Goal: Book appointment/travel/reservation

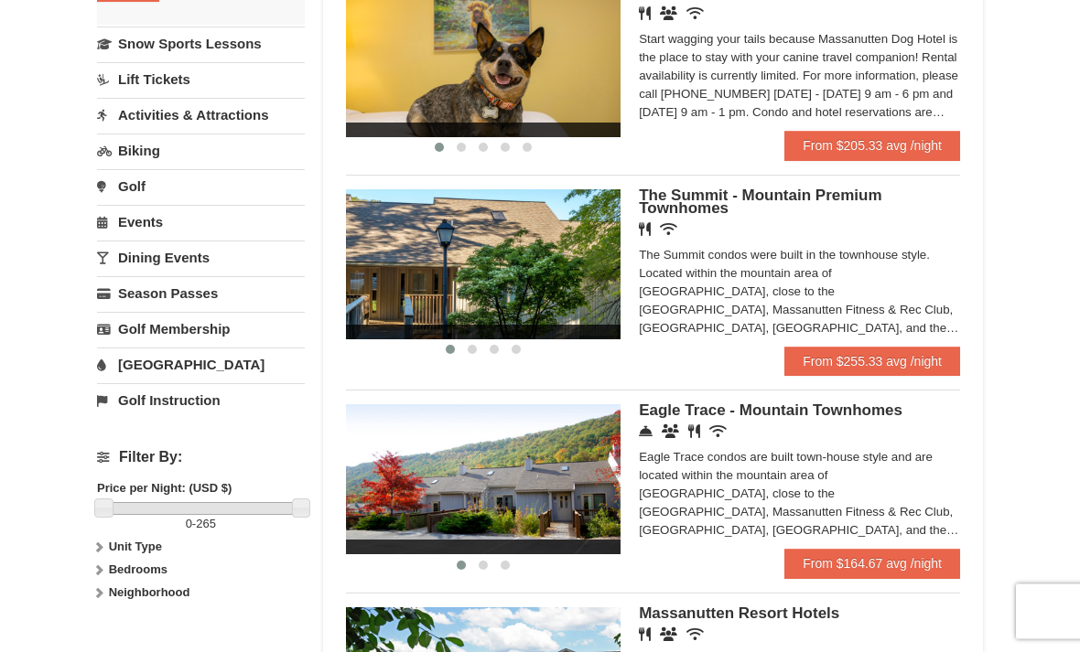
scroll to position [426, 0]
click at [859, 414] on span "Eagle Trace - Mountain Townhomes" at bounding box center [771, 410] width 264 height 17
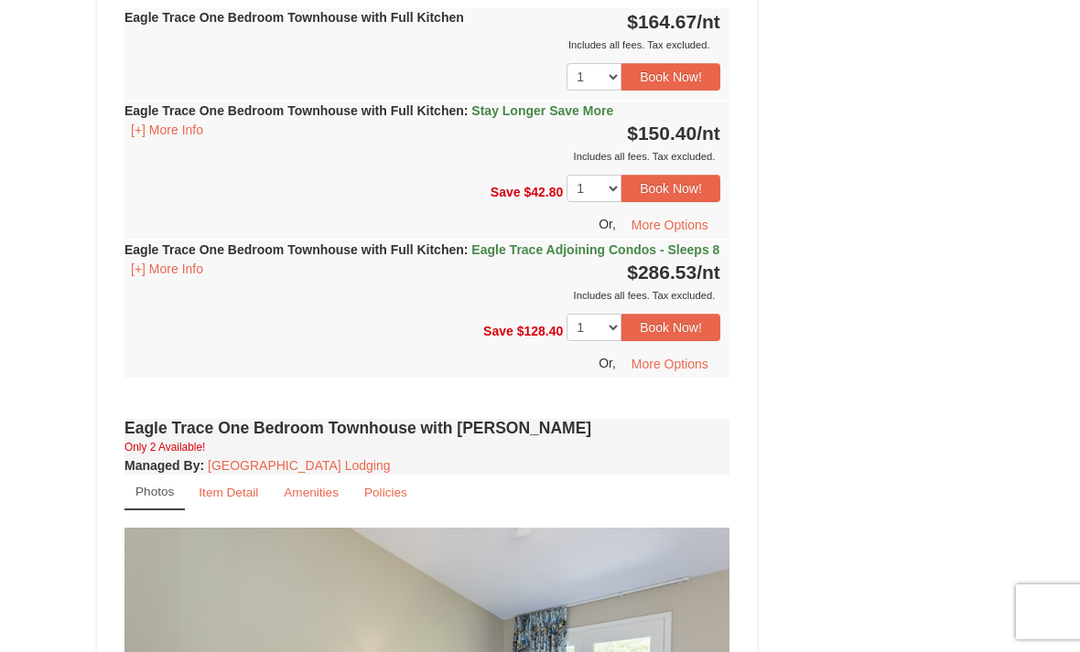
scroll to position [1147, 0]
click at [681, 334] on button "Book Now!" at bounding box center [670, 327] width 99 height 27
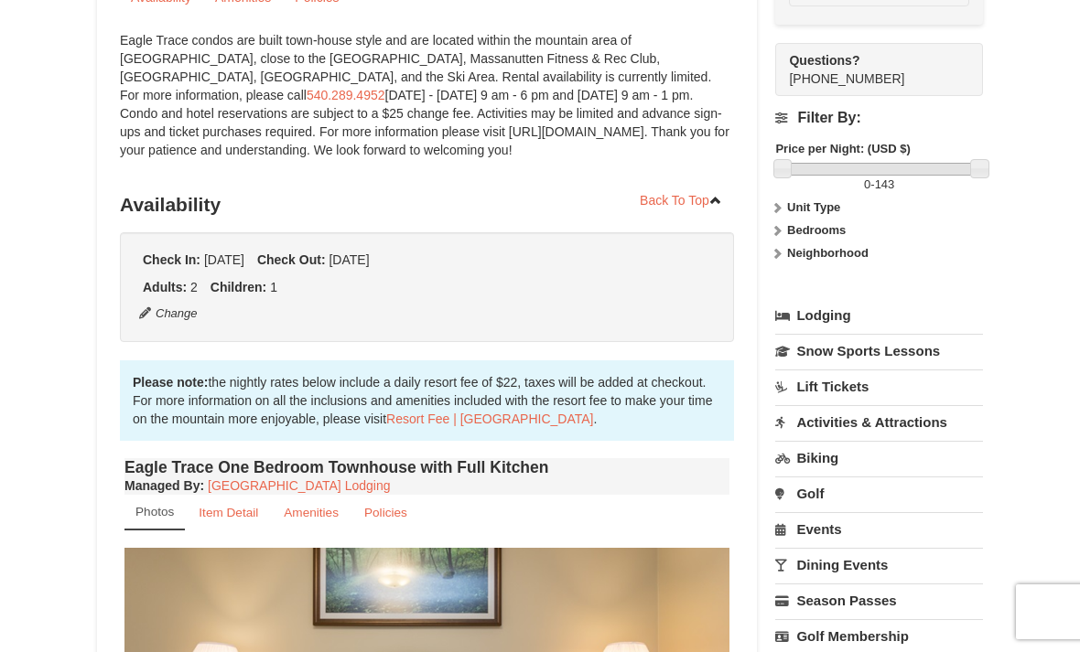
scroll to position [178, 0]
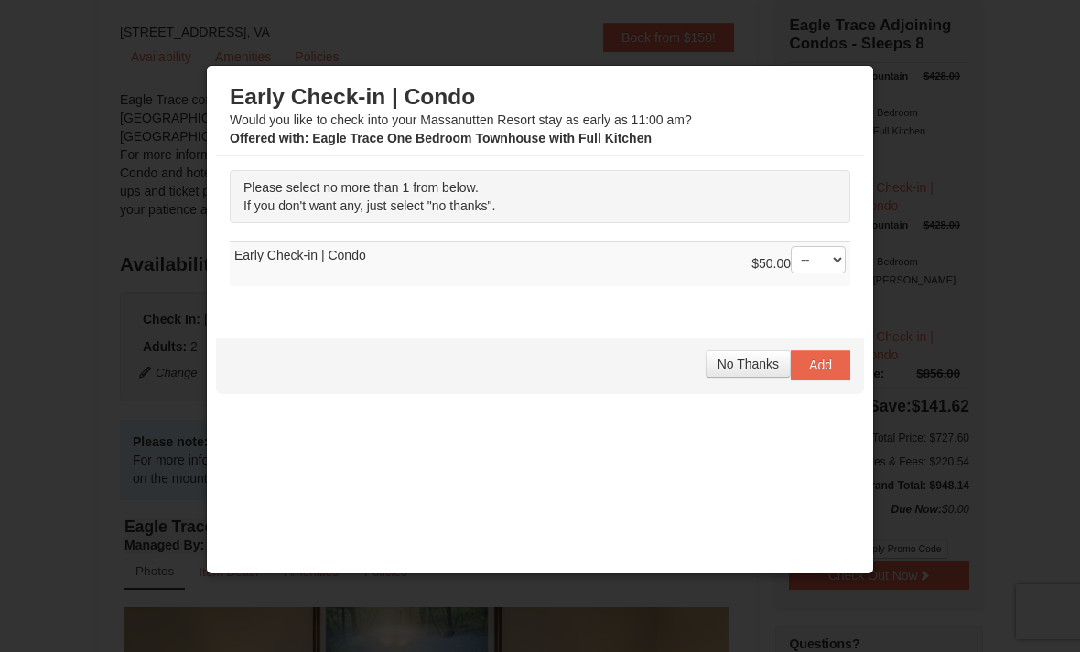
click at [750, 354] on button "No Thanks" at bounding box center [748, 363] width 85 height 27
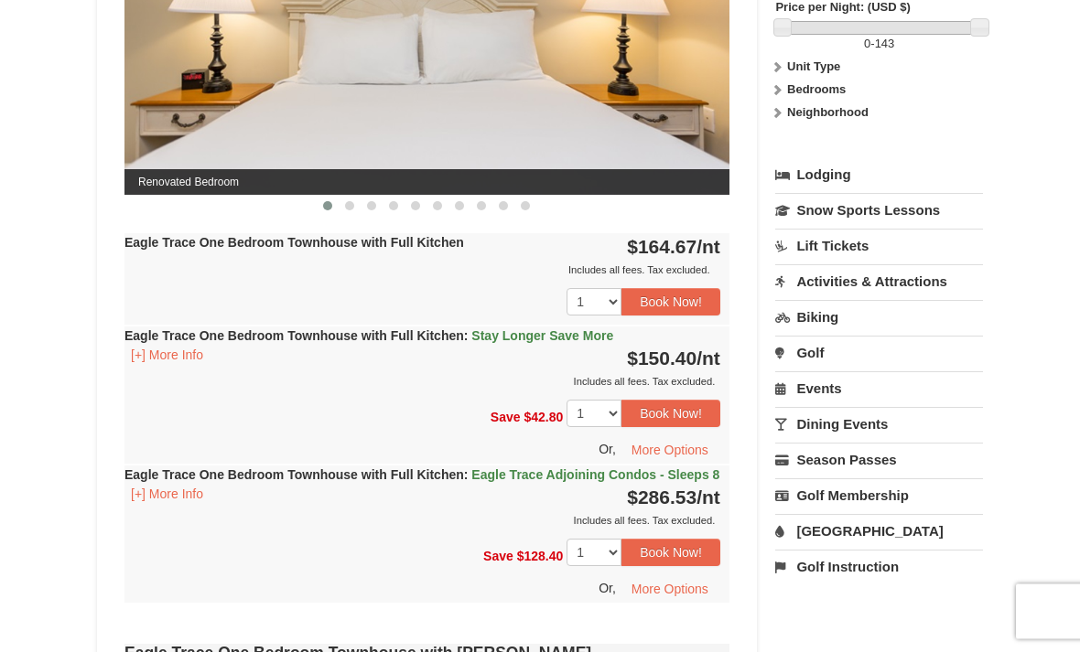
scroll to position [923, 0]
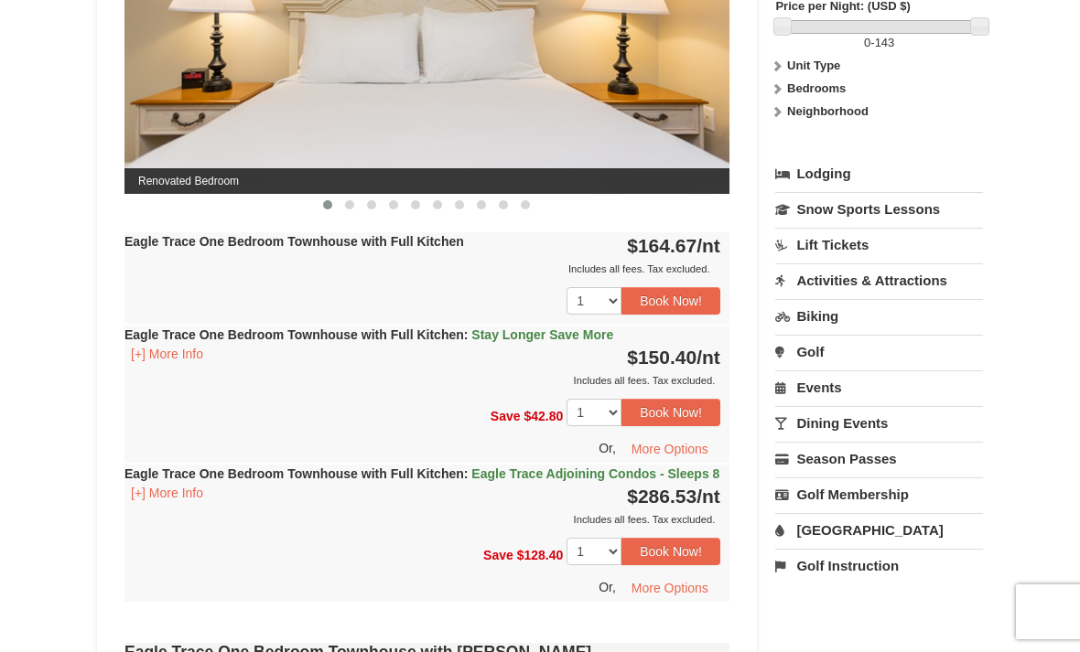
click at [852, 533] on link "[GEOGRAPHIC_DATA]" at bounding box center [879, 530] width 208 height 34
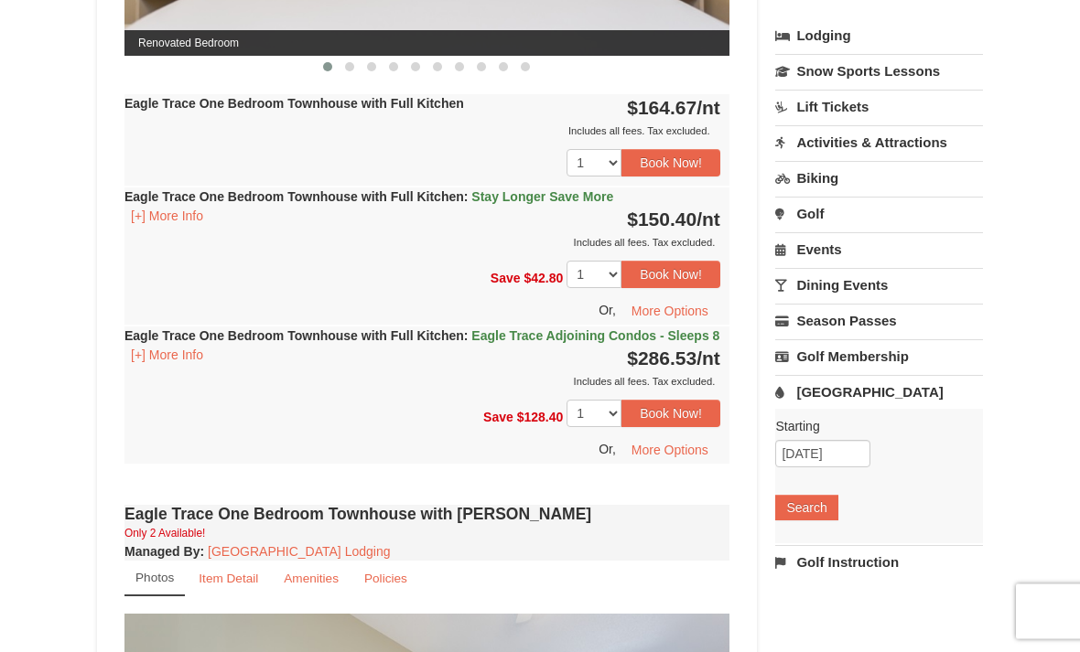
scroll to position [1061, 0]
click at [815, 508] on button "Search" at bounding box center [806, 508] width 62 height 26
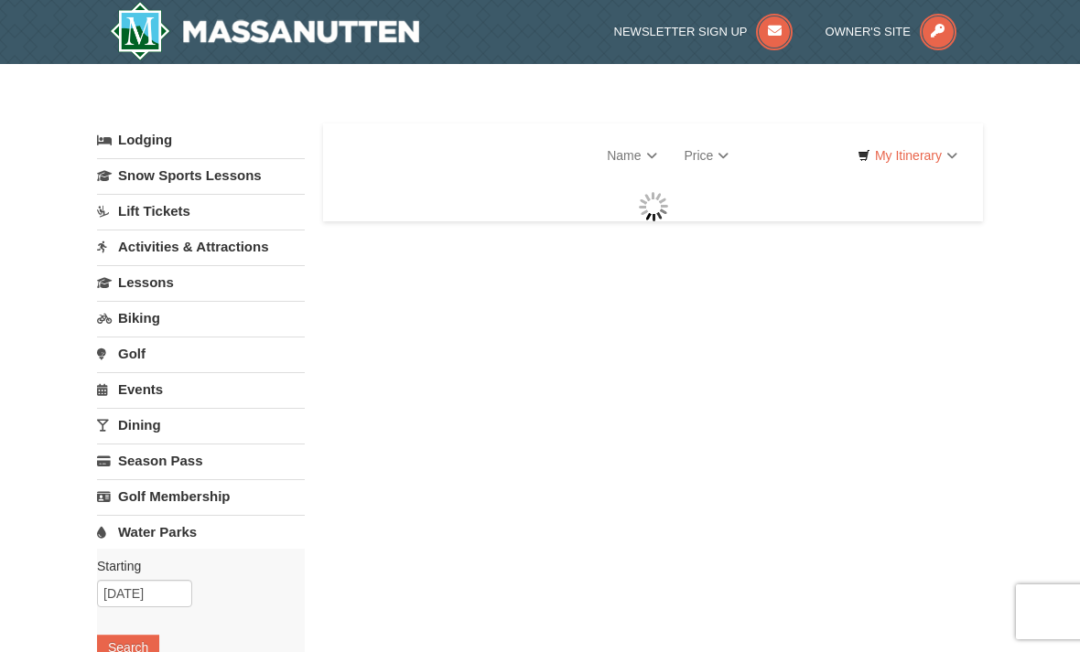
select select "9"
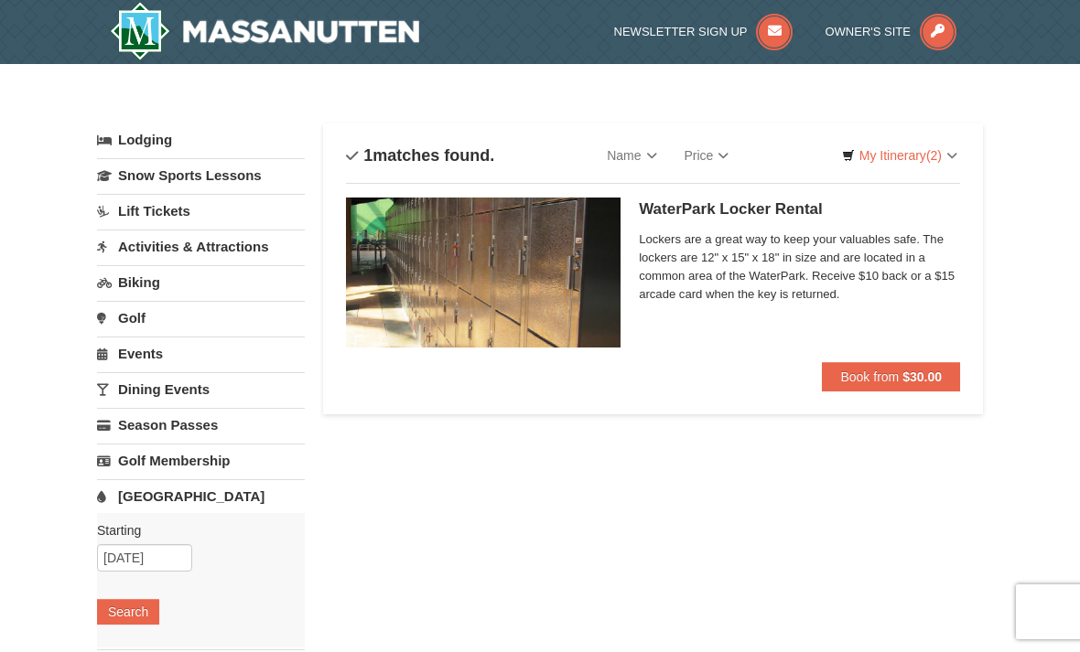
click at [155, 488] on link "[GEOGRAPHIC_DATA]" at bounding box center [201, 496] width 208 height 34
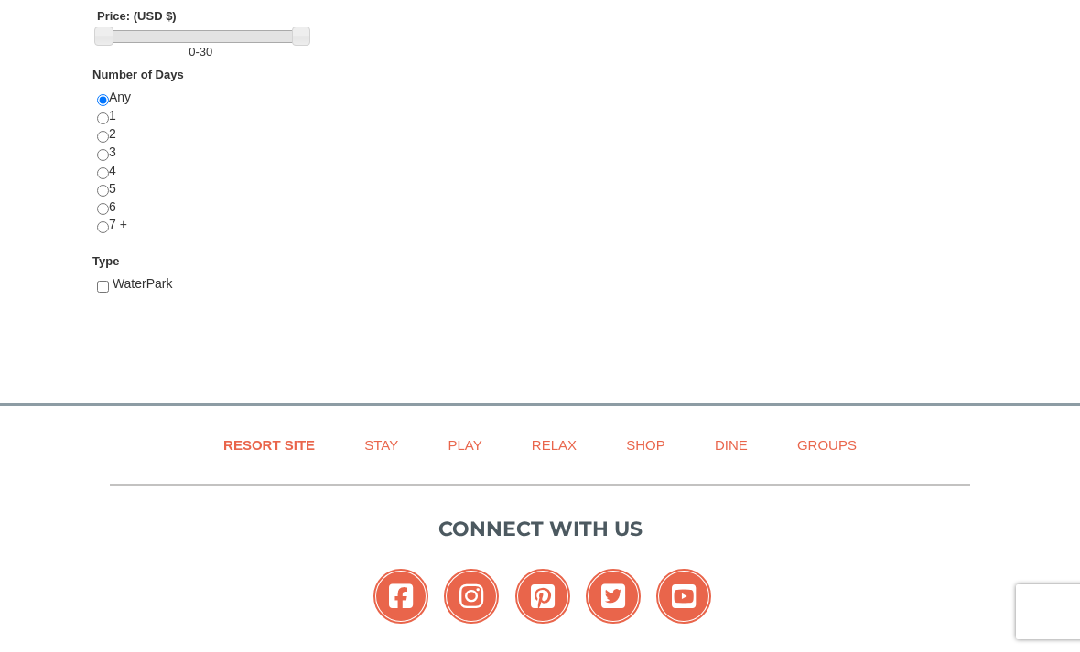
scroll to position [591, 0]
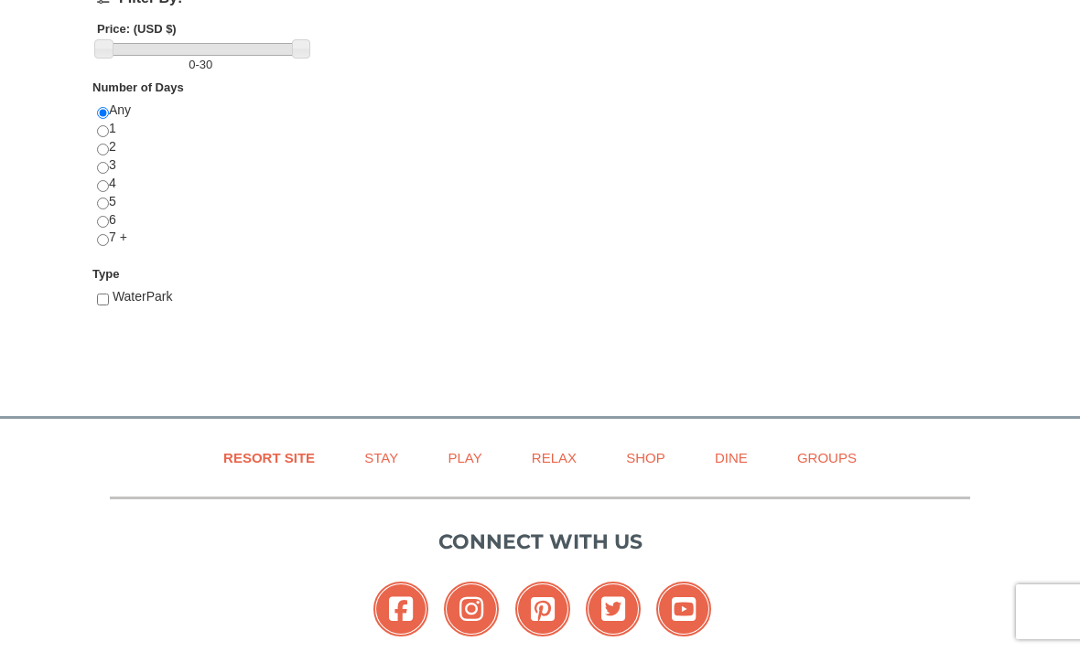
click at [456, 452] on link "Play" at bounding box center [465, 457] width 80 height 41
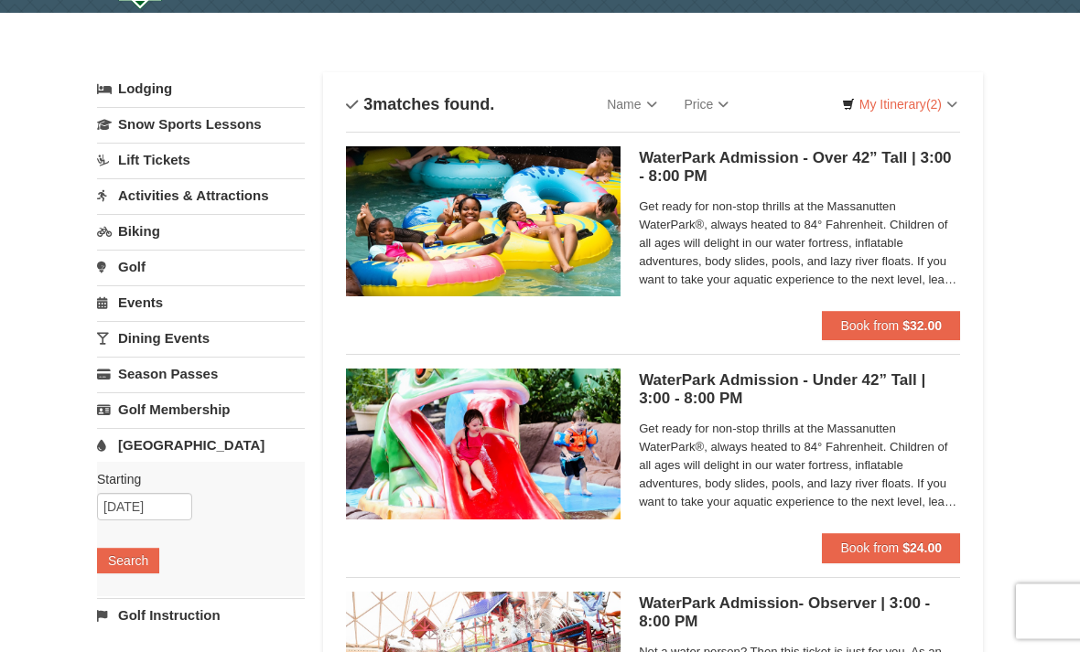
scroll to position [44, 0]
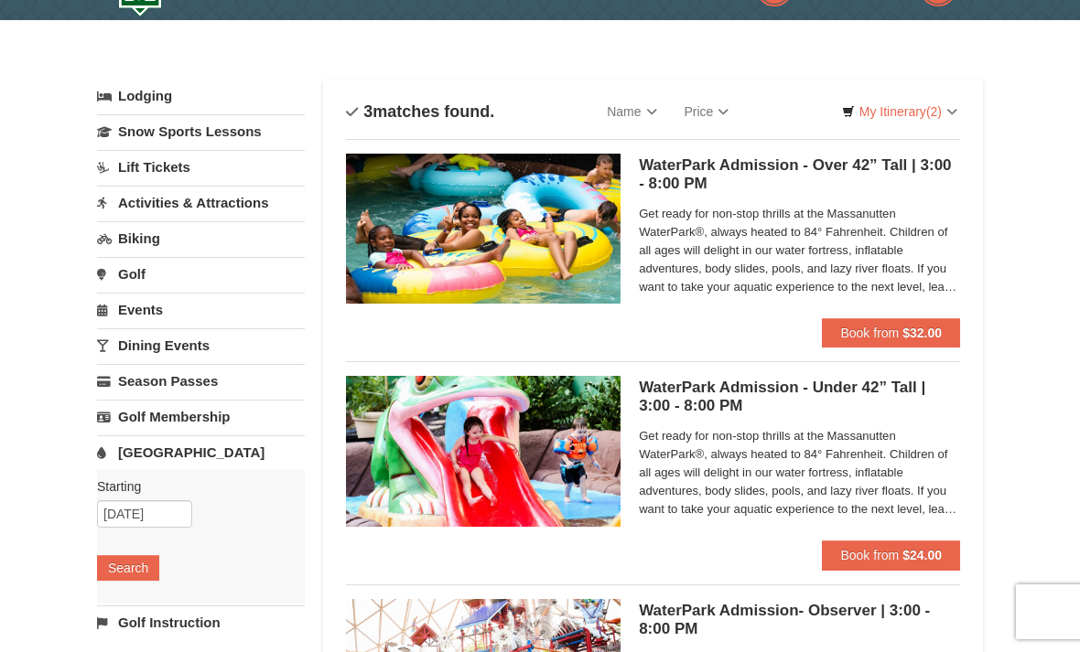
click at [1027, 318] on div "× Categories List Filter My Itinerary (2) Check Out Now Eagle Trace Adjoining C…" at bounding box center [540, 550] width 1080 height 1060
click at [874, 335] on span "Book from" at bounding box center [869, 333] width 59 height 15
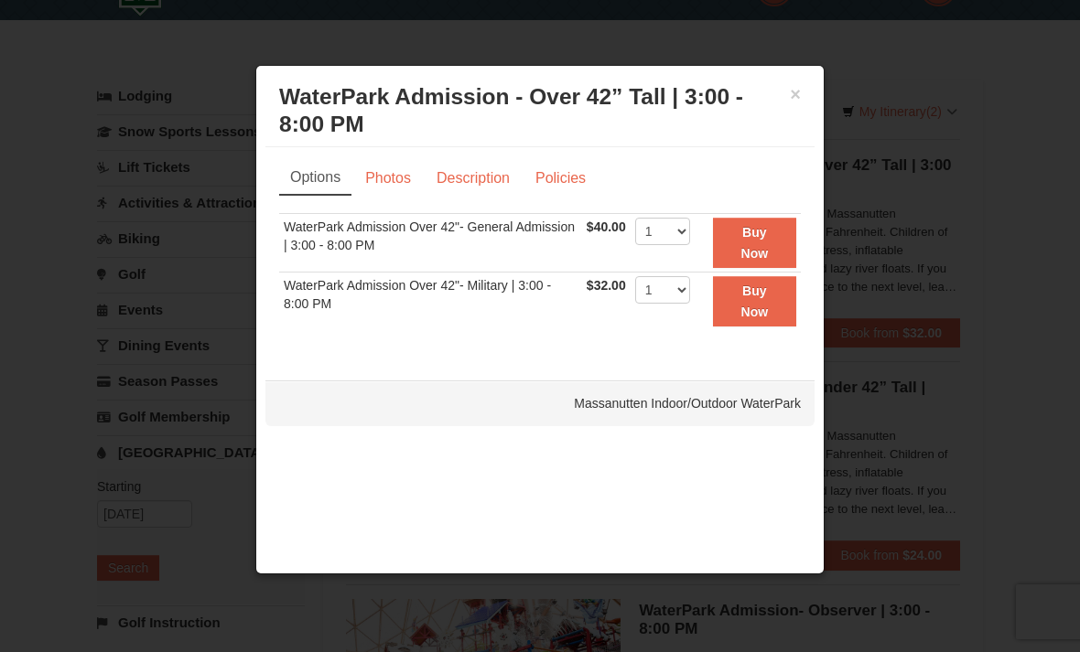
click at [769, 239] on strong "Buy Now" at bounding box center [754, 242] width 27 height 35
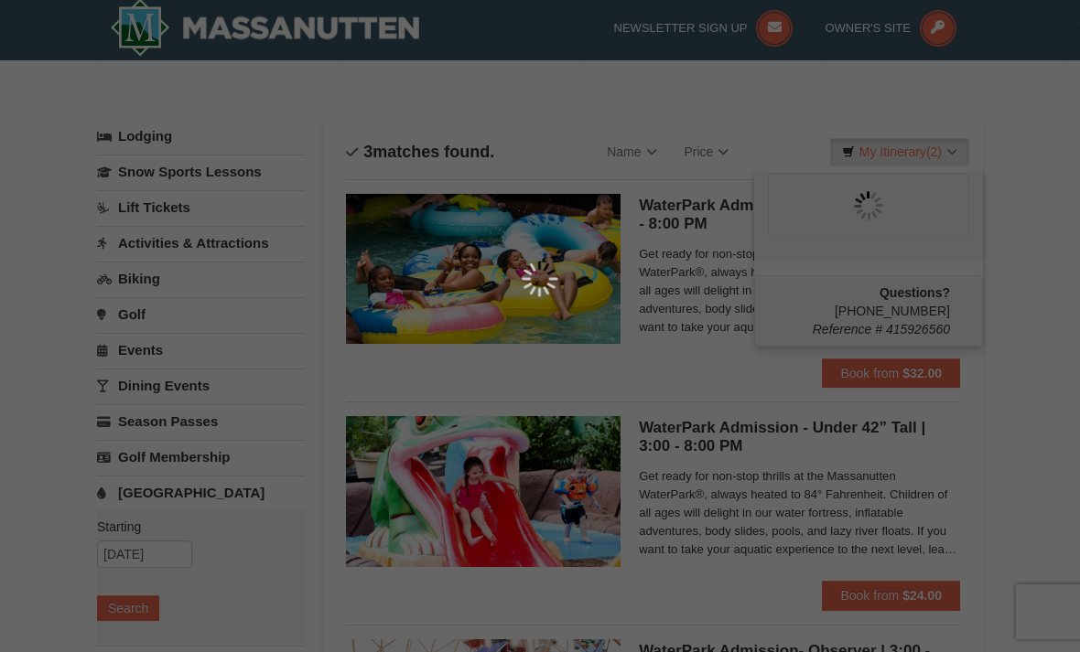
scroll to position [5, 0]
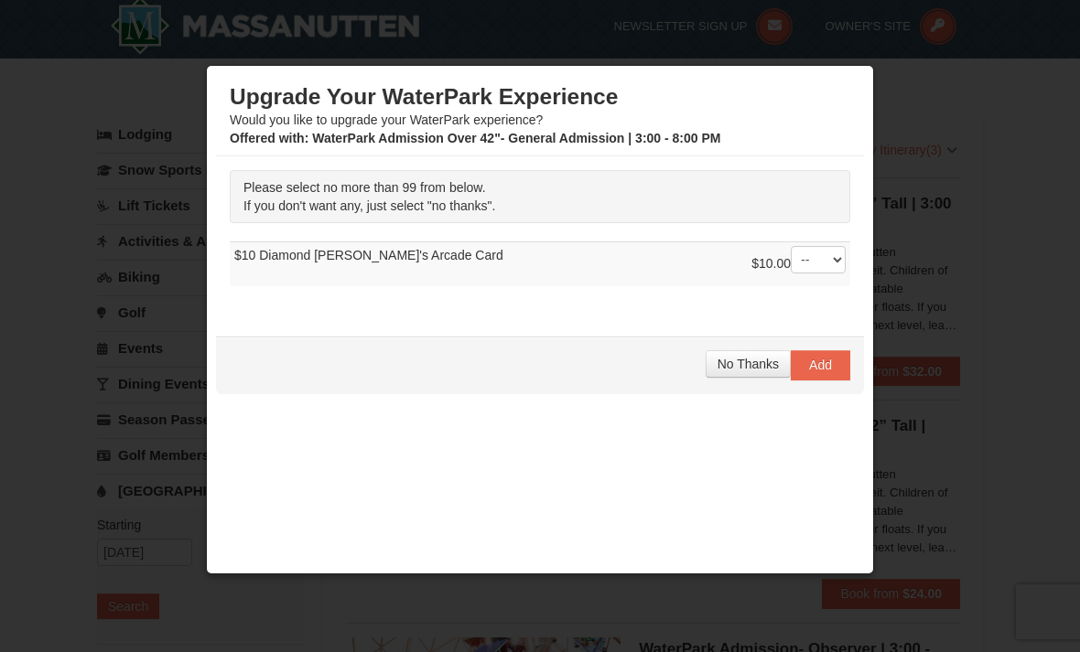
click at [748, 366] on span "No Thanks" at bounding box center [747, 364] width 61 height 15
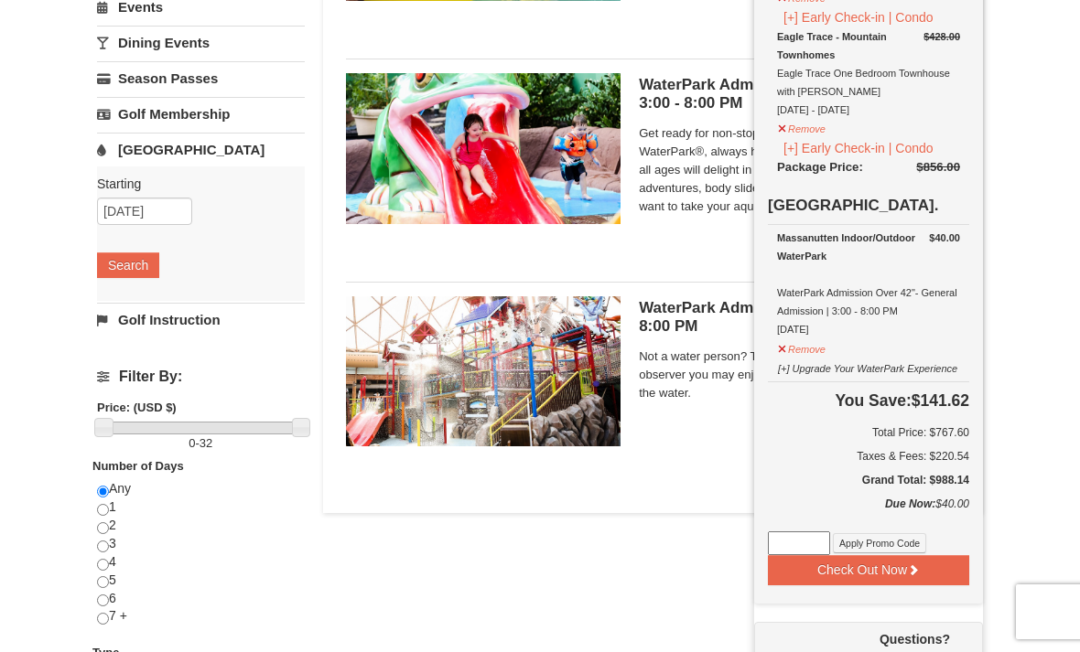
scroll to position [352, 0]
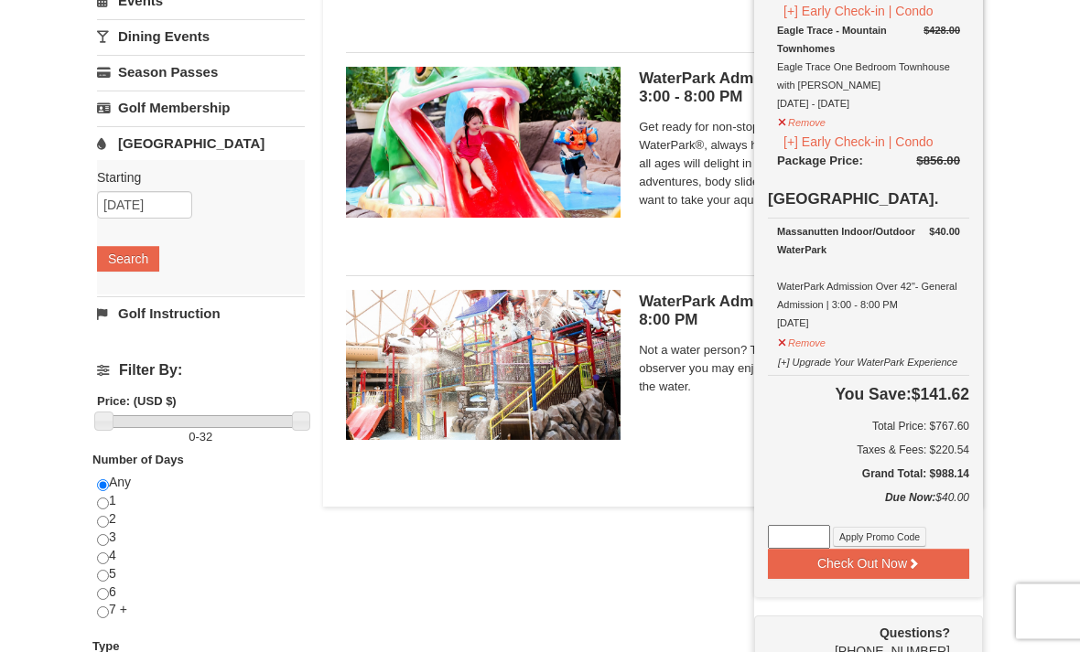
click at [810, 350] on button "[+] Upgrade Your WaterPark Experience" at bounding box center [867, 361] width 181 height 23
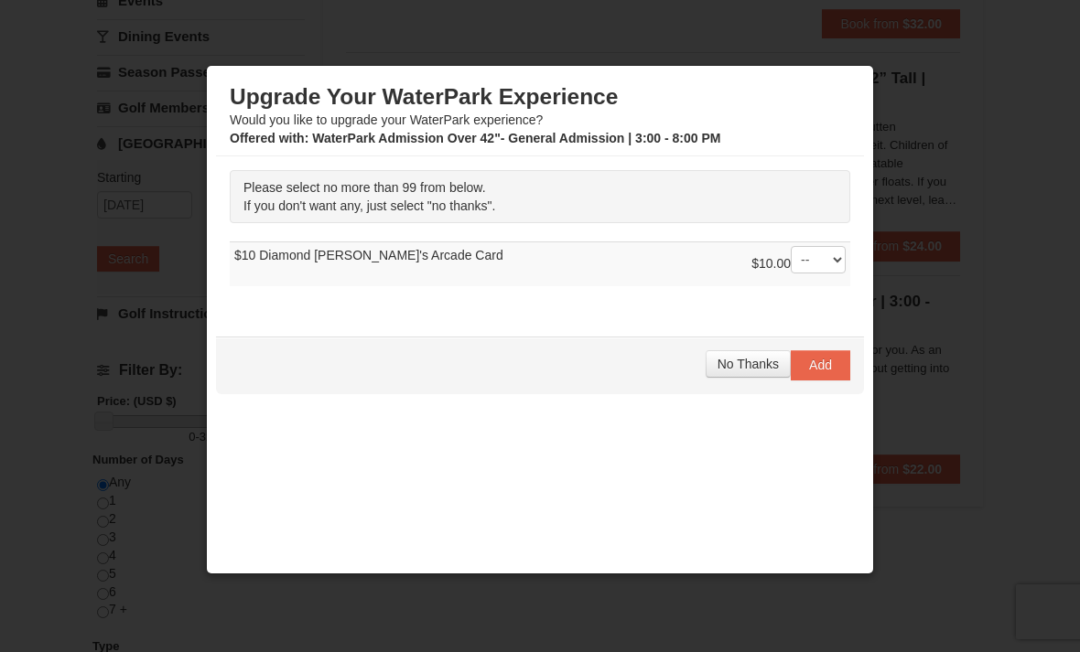
click at [1032, 327] on div at bounding box center [540, 326] width 1080 height 652
click at [1012, 372] on div at bounding box center [540, 326] width 1080 height 652
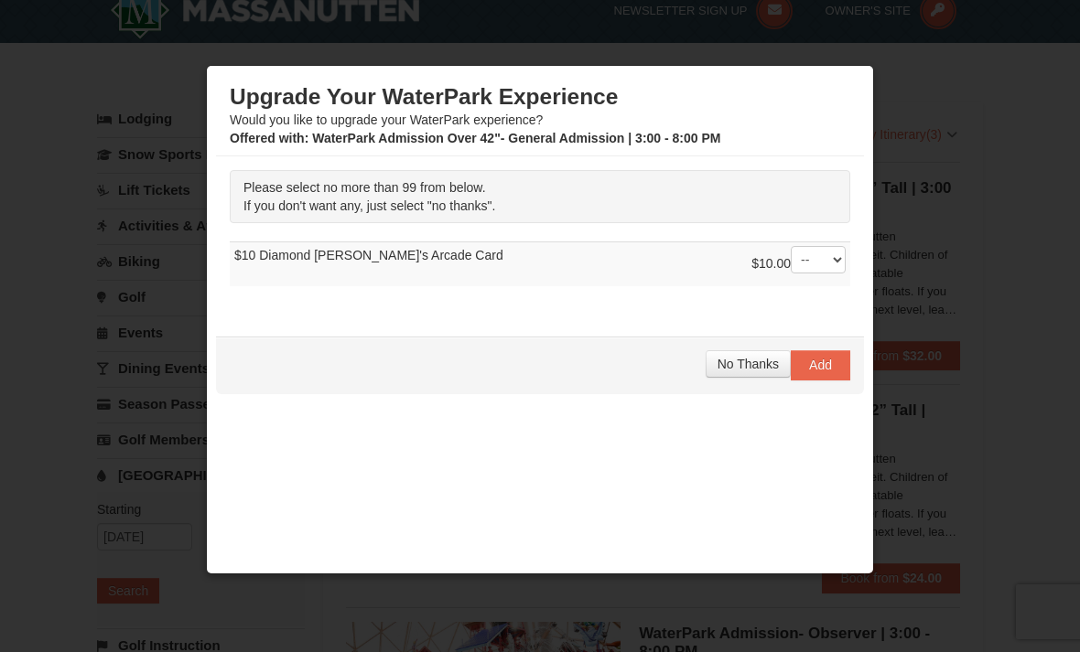
scroll to position [0, 0]
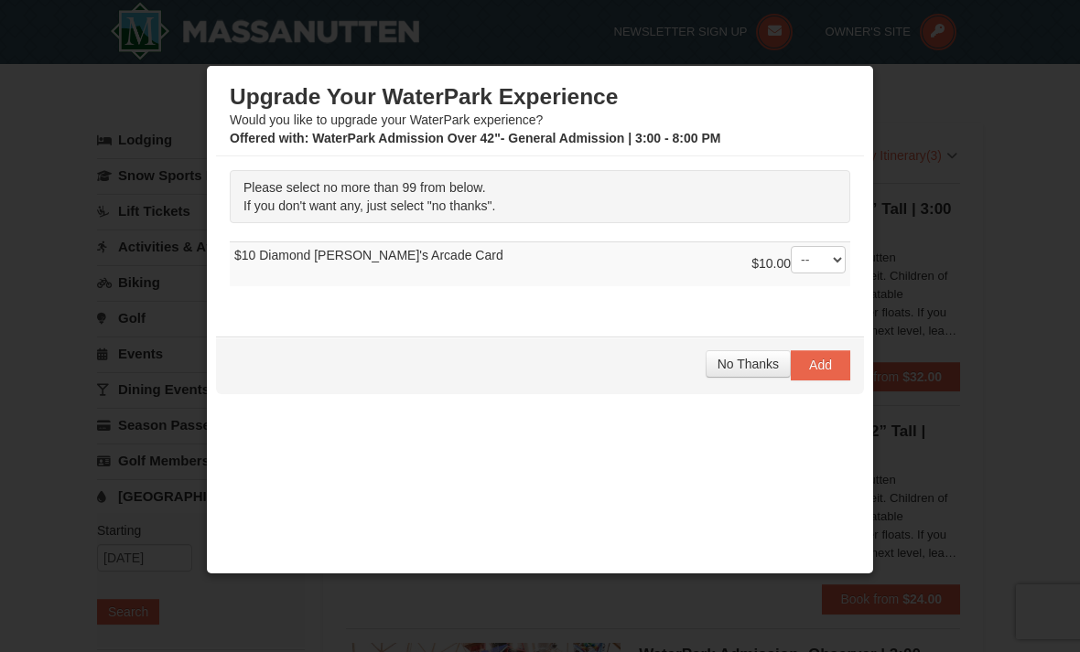
click at [1000, 102] on div at bounding box center [540, 326] width 1080 height 652
click at [747, 362] on span "No Thanks" at bounding box center [747, 364] width 61 height 15
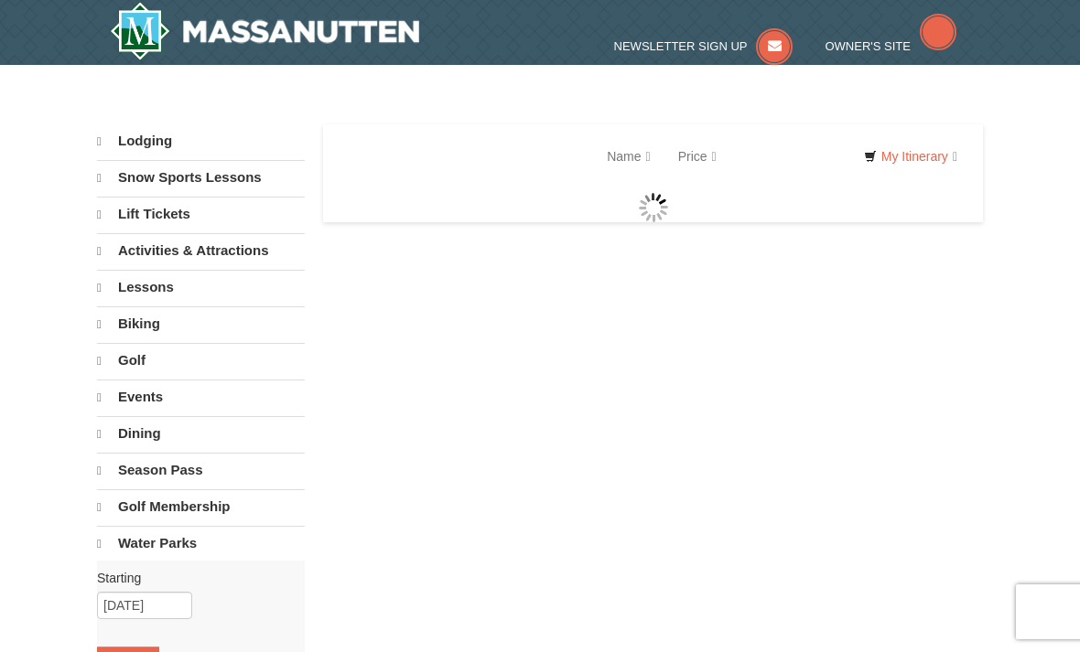
select select "9"
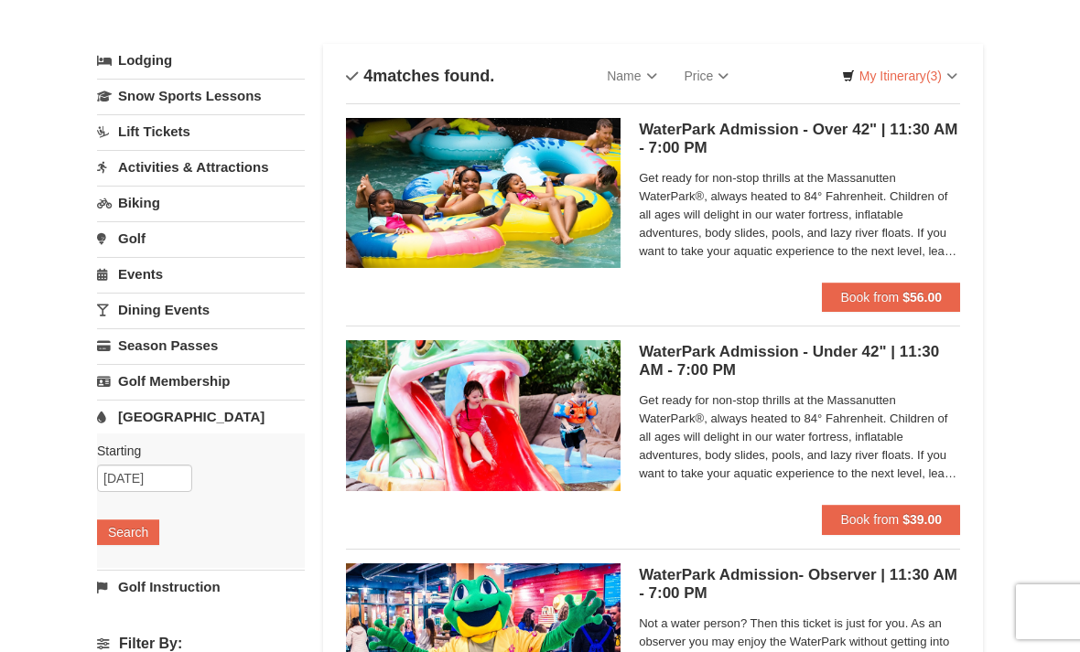
scroll to position [89, 0]
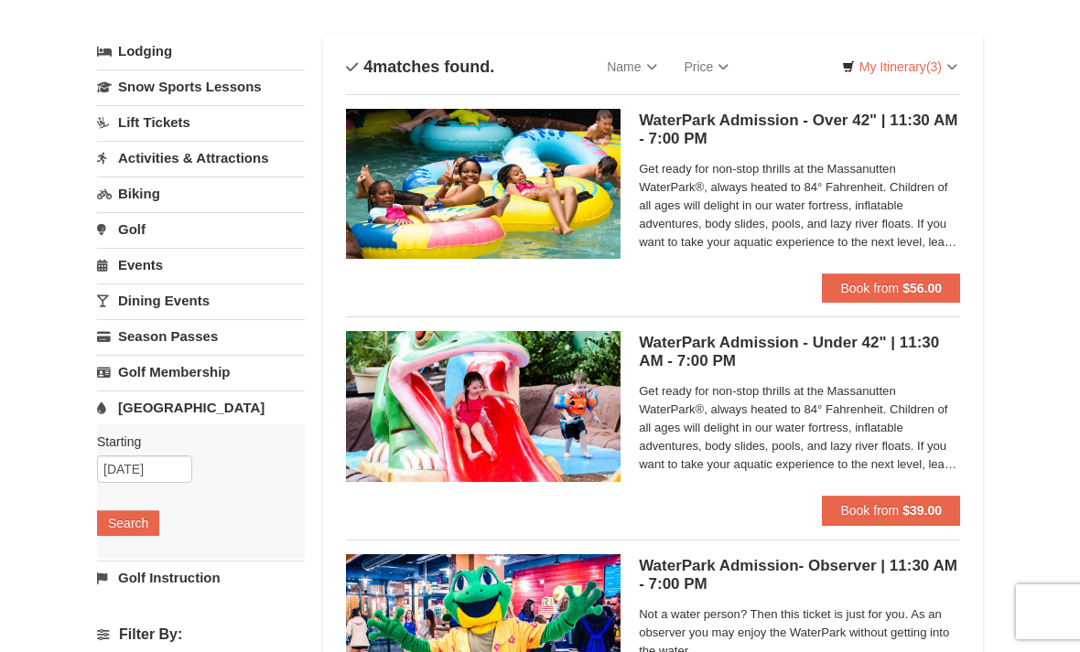
click at [928, 283] on strong "$56.00" at bounding box center [921, 288] width 39 height 15
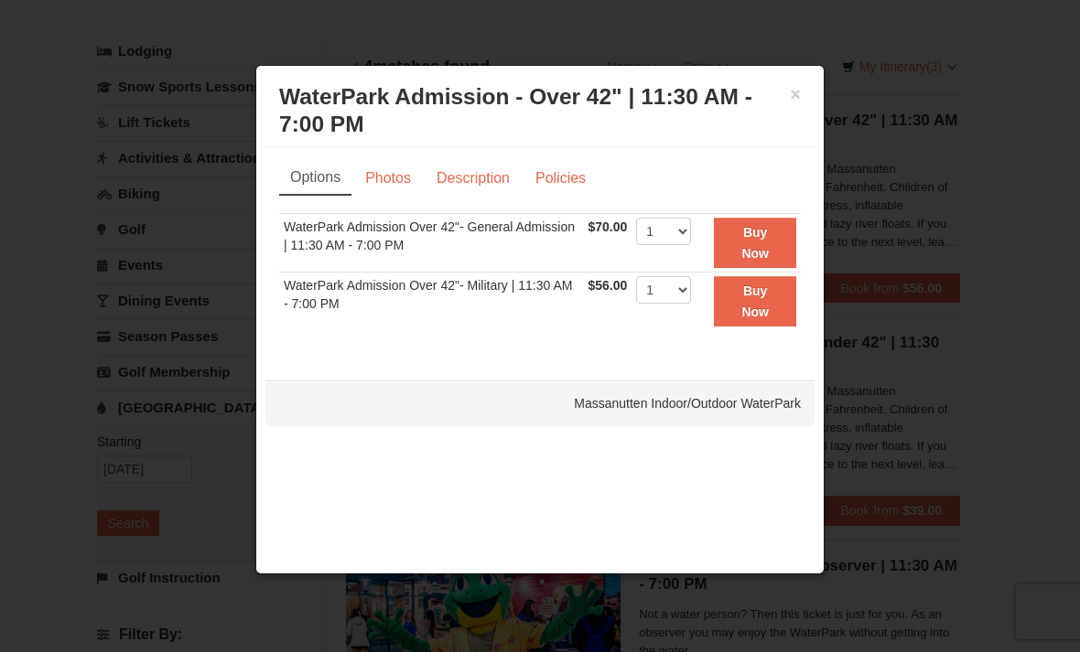
click at [794, 93] on button "×" at bounding box center [795, 94] width 11 height 18
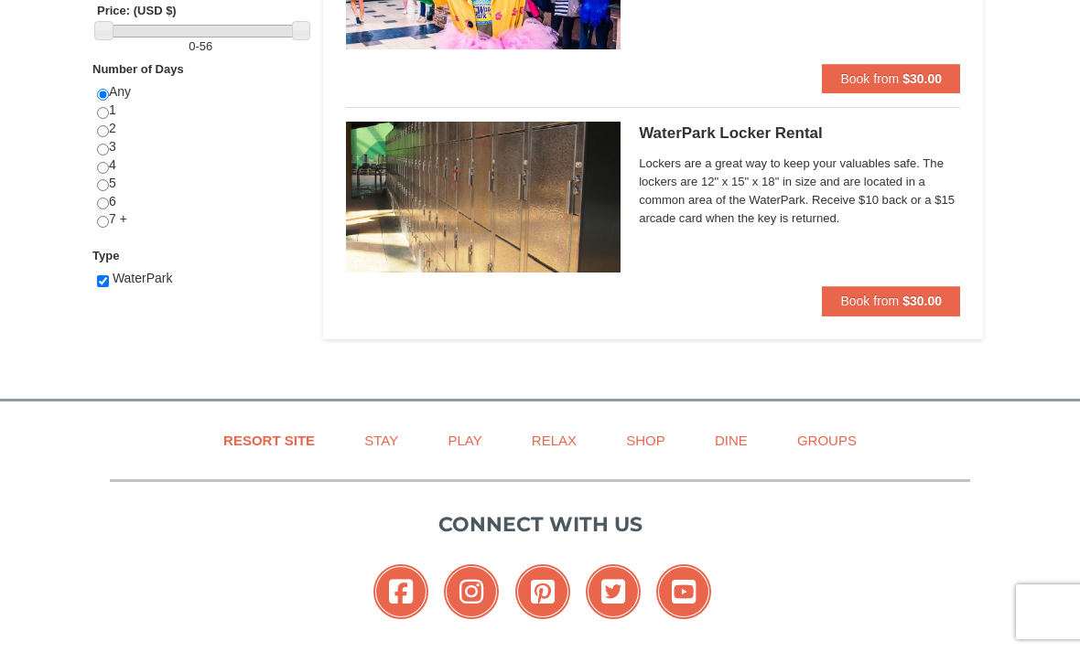
scroll to position [873, 0]
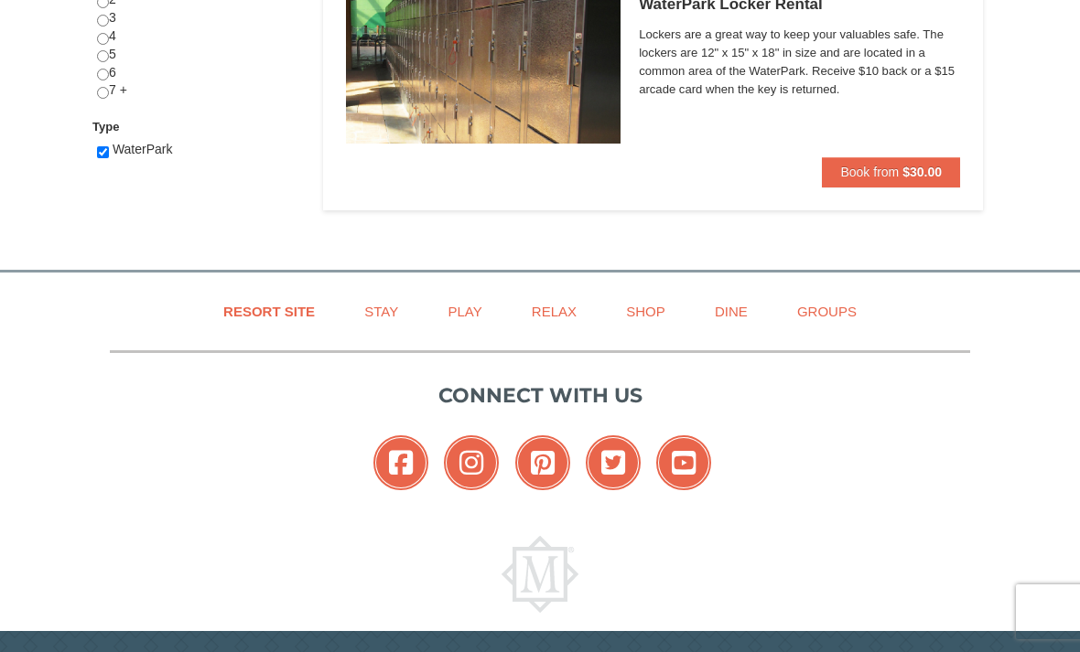
click at [473, 310] on link "Play" at bounding box center [465, 311] width 80 height 41
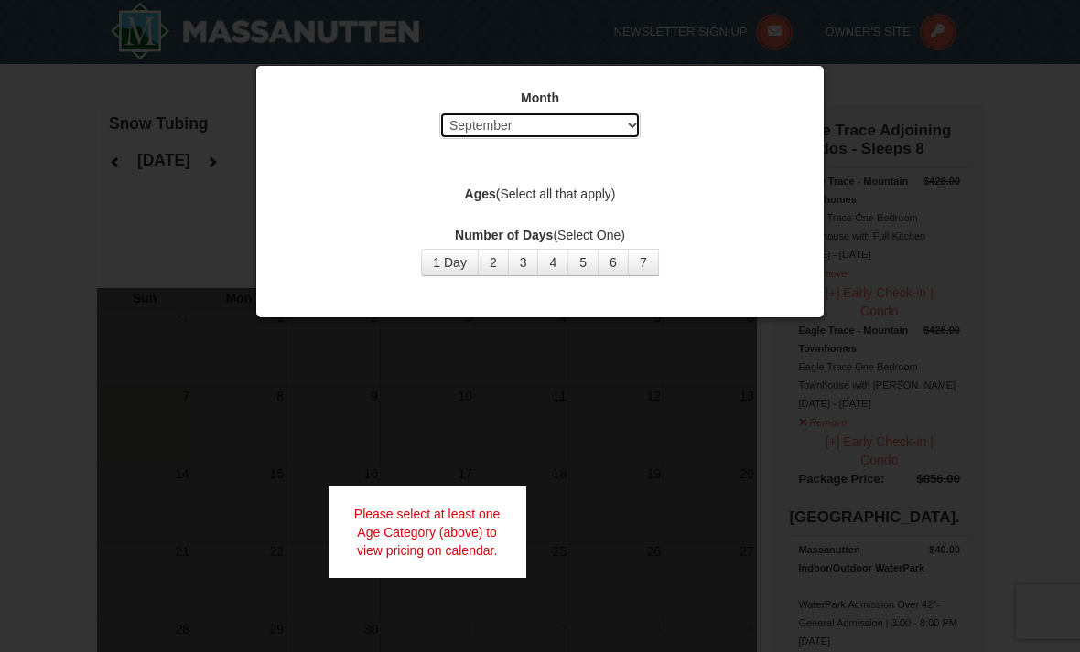
click at [619, 124] on select "Select September October November December January February March April May Jun…" at bounding box center [539, 125] width 201 height 27
select select "12"
click at [449, 259] on button "1 Day" at bounding box center [450, 262] width 58 height 27
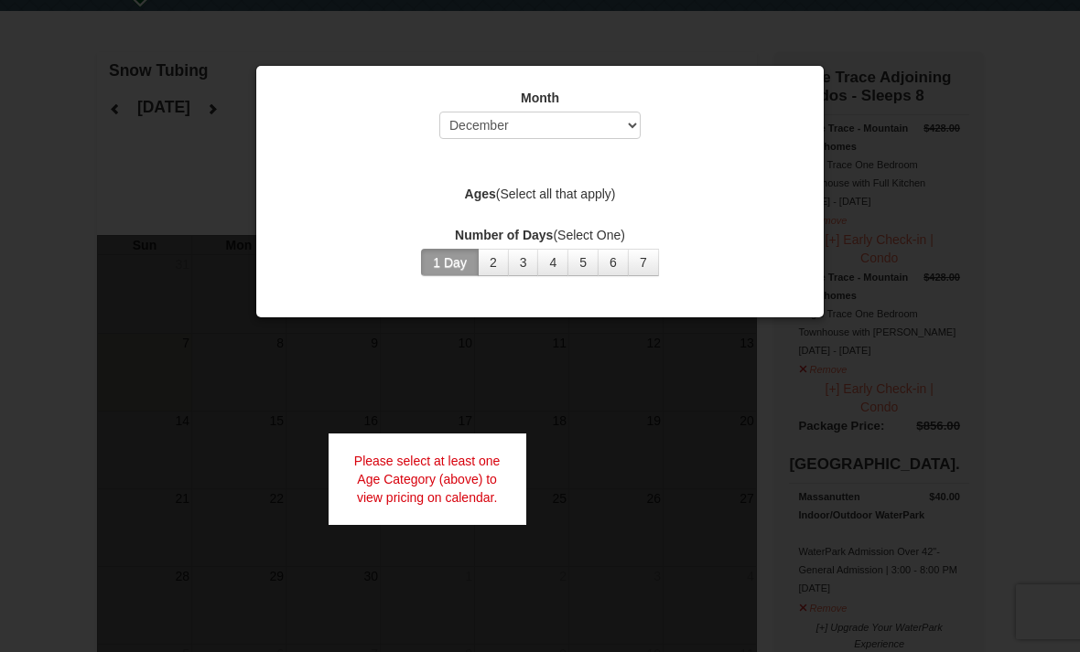
scroll to position [57, 0]
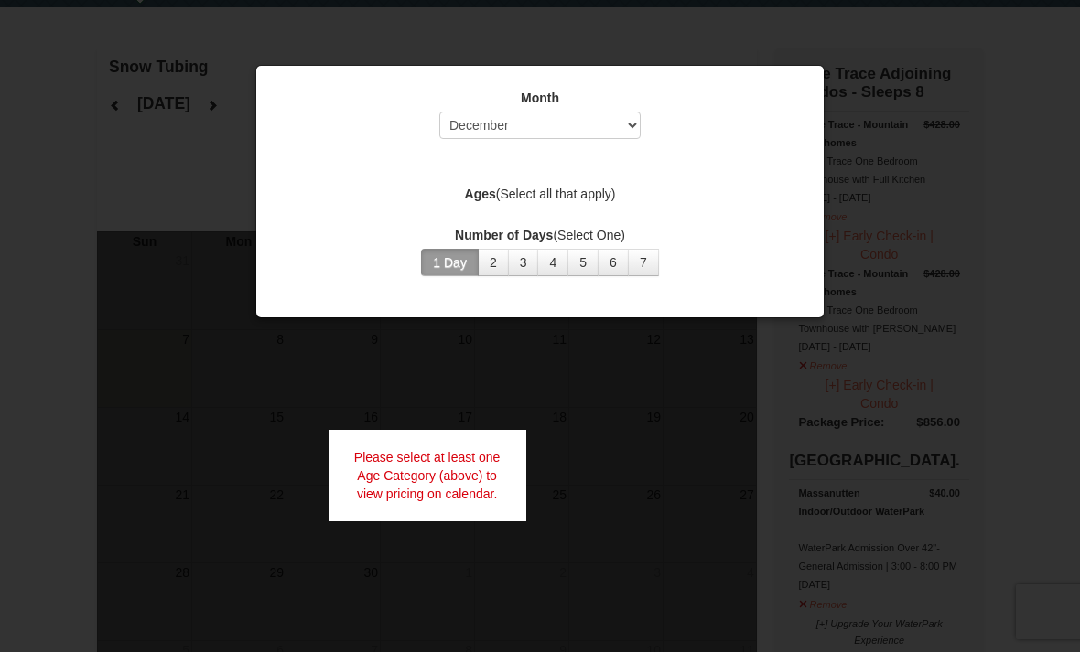
click at [444, 256] on button "1 Day" at bounding box center [450, 262] width 58 height 27
click at [587, 199] on label "Ages (Select all that apply)" at bounding box center [540, 194] width 522 height 18
click at [608, 158] on div "Month Select September October November December January February March April M…" at bounding box center [539, 182] width 549 height 215
click at [805, 435] on div at bounding box center [540, 326] width 1080 height 652
click at [681, 461] on div at bounding box center [540, 326] width 1080 height 652
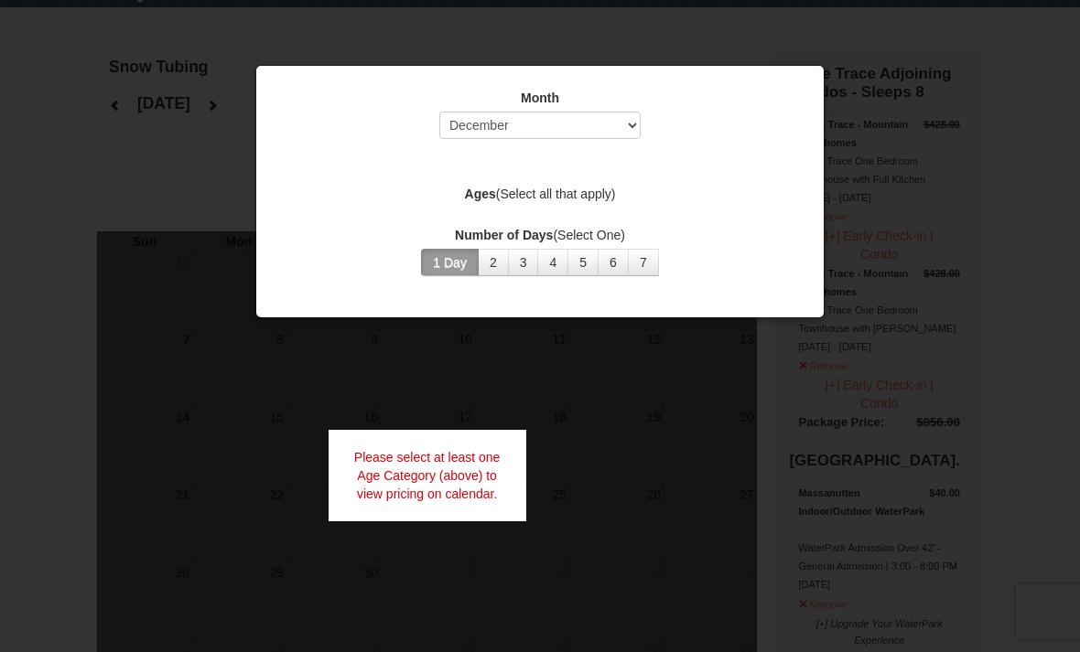
click at [88, 476] on div at bounding box center [540, 326] width 1080 height 652
click at [445, 490] on div "Please select at least one Age Category (above) to view pricing on calendar." at bounding box center [428, 476] width 198 height 92
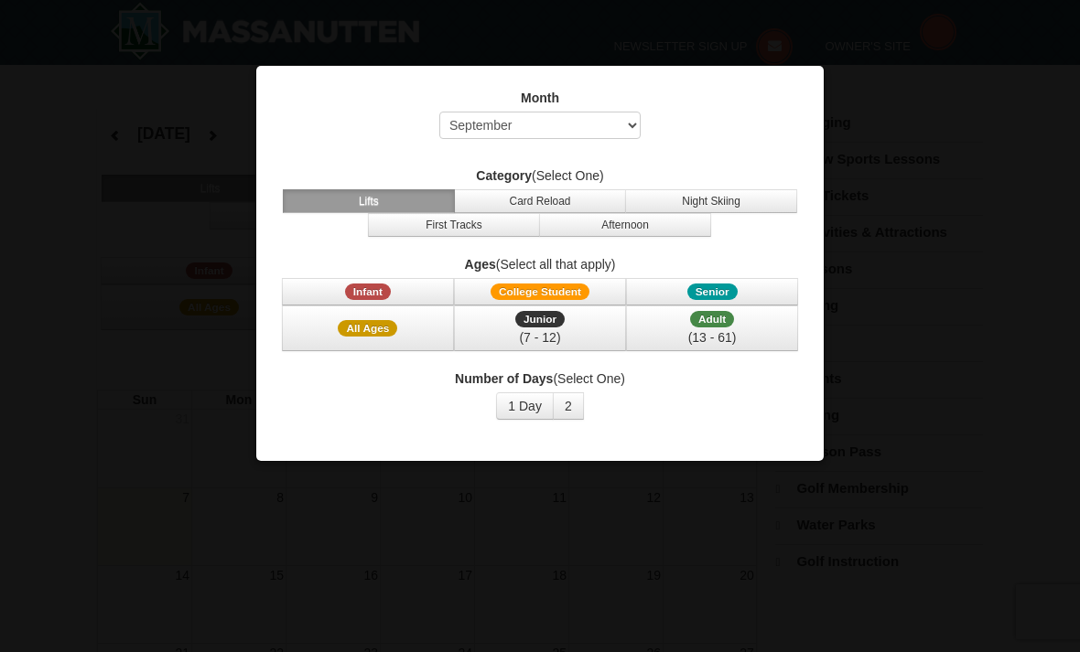
select select "9"
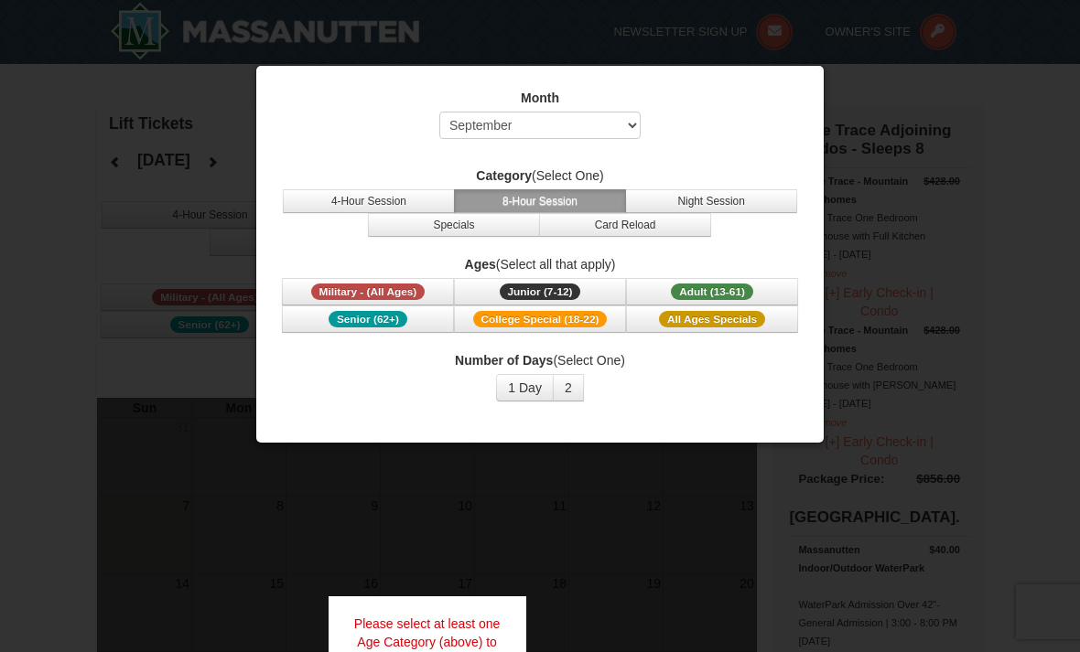
click at [737, 282] on button "Adult (13-61) (13 - 61)" at bounding box center [712, 291] width 172 height 27
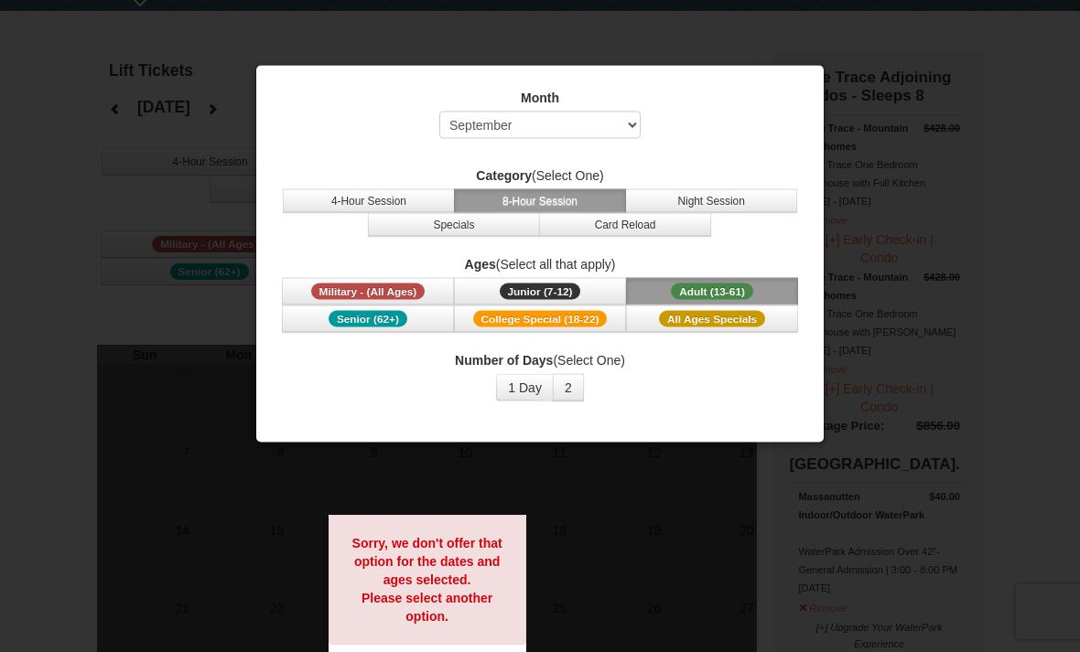
scroll to position [52, 0]
click at [412, 205] on button "4-Hour Session" at bounding box center [369, 201] width 172 height 24
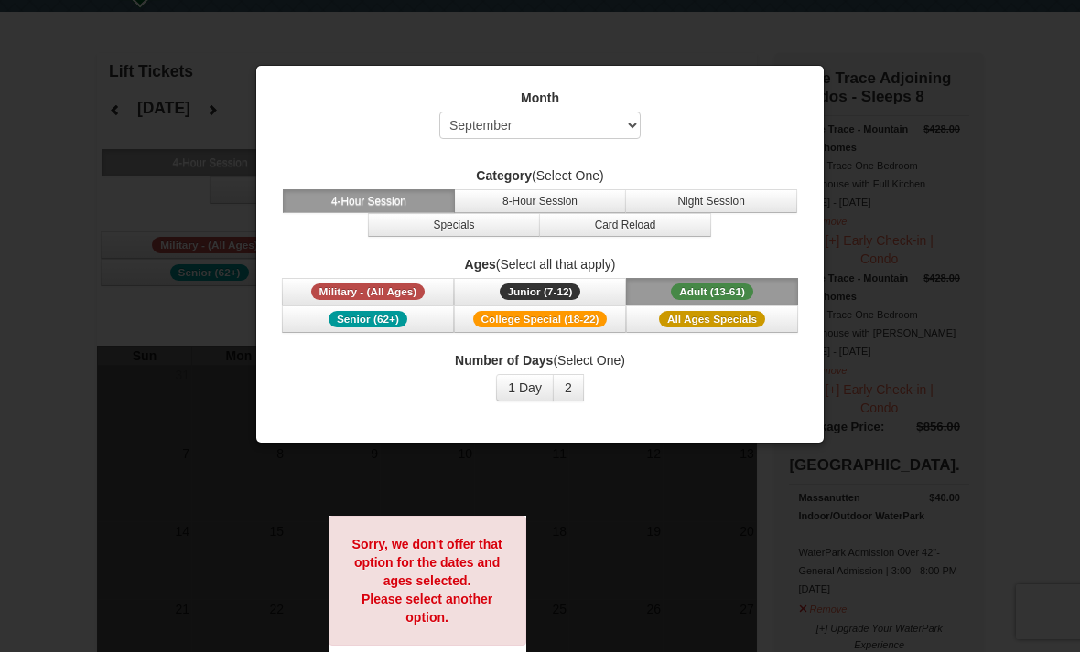
click at [66, 486] on div at bounding box center [540, 326] width 1080 height 652
click at [76, 491] on div at bounding box center [540, 326] width 1080 height 652
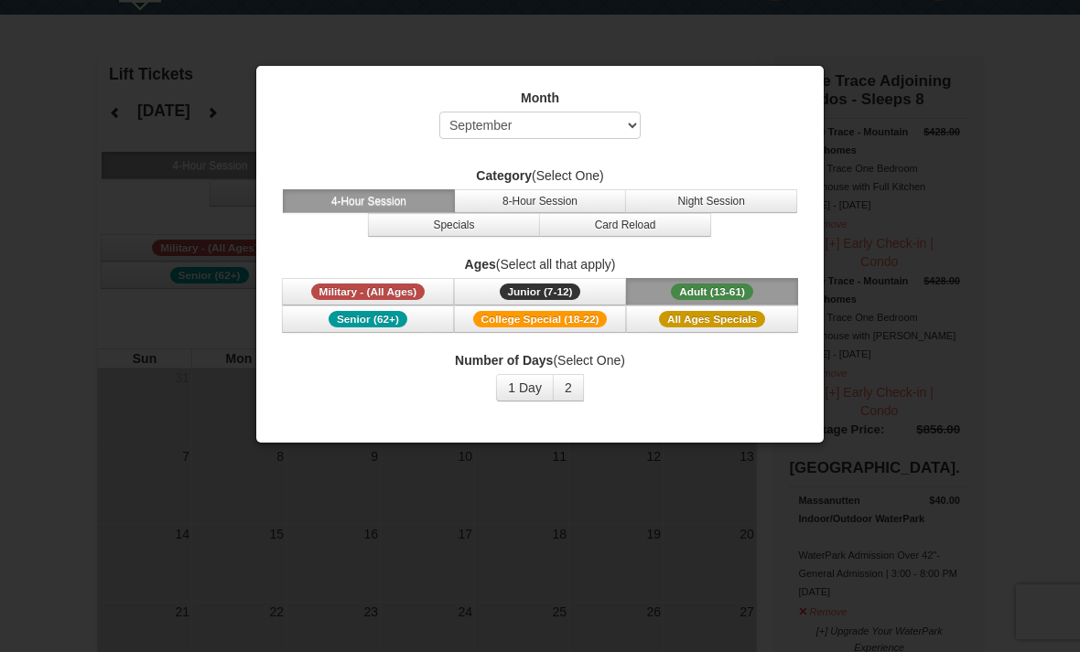
scroll to position [0, 0]
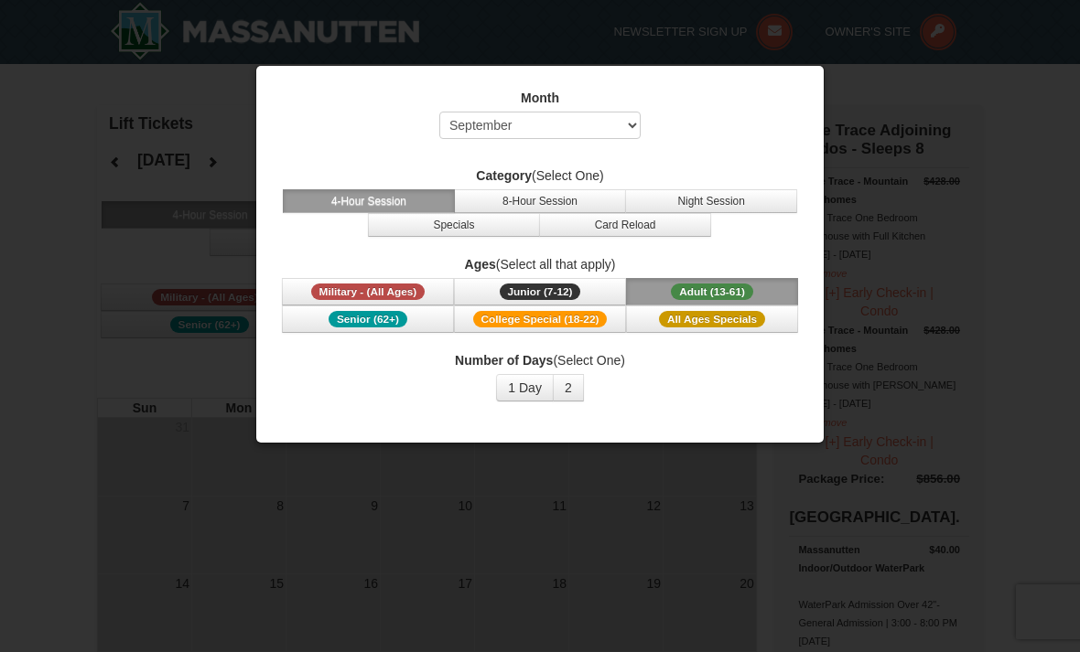
click at [108, 284] on div at bounding box center [540, 326] width 1080 height 652
click at [840, 188] on div at bounding box center [540, 326] width 1080 height 652
click at [619, 512] on div at bounding box center [540, 326] width 1080 height 652
